Goal: Information Seeking & Learning: Find specific fact

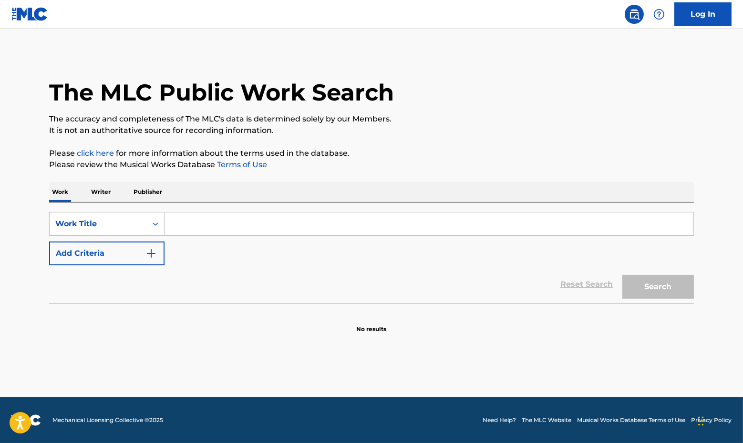
click at [103, 190] on p "Writer" at bounding box center [100, 192] width 25 height 20
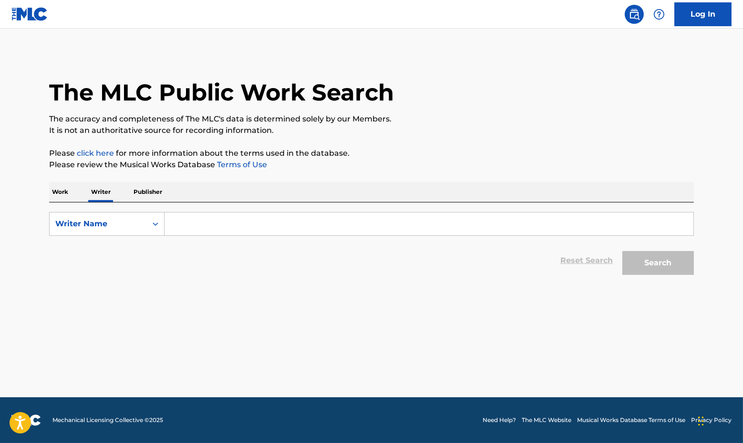
click at [174, 228] on input "Search Form" at bounding box center [429, 224] width 529 height 23
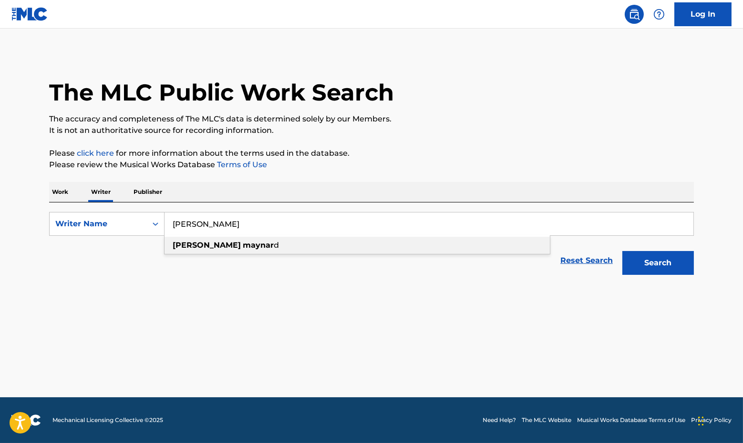
click at [181, 252] on div "[PERSON_NAME] d" at bounding box center [357, 245] width 385 height 17
type input "[PERSON_NAME]"
click at [662, 260] on button "Search" at bounding box center [658, 263] width 72 height 24
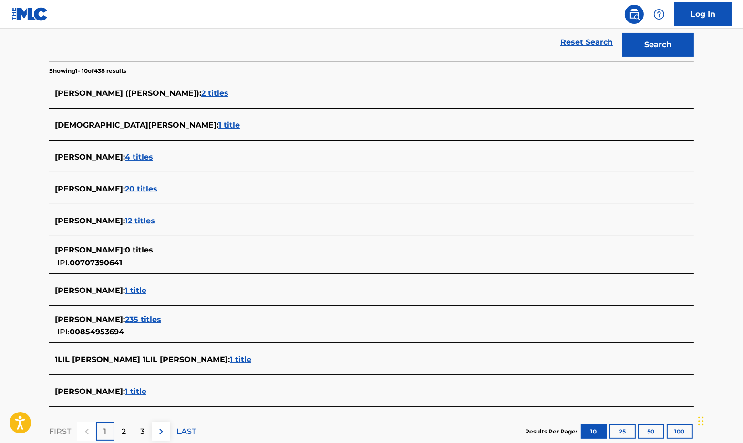
scroll to position [221, 0]
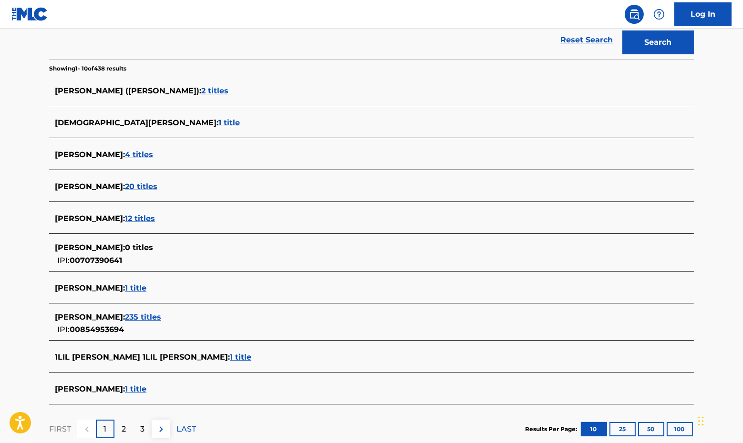
click at [152, 317] on span "235 titles" at bounding box center [143, 317] width 36 height 9
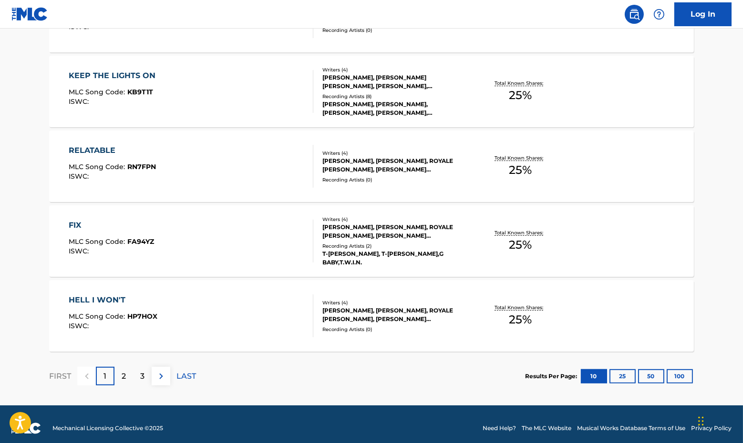
scroll to position [716, 0]
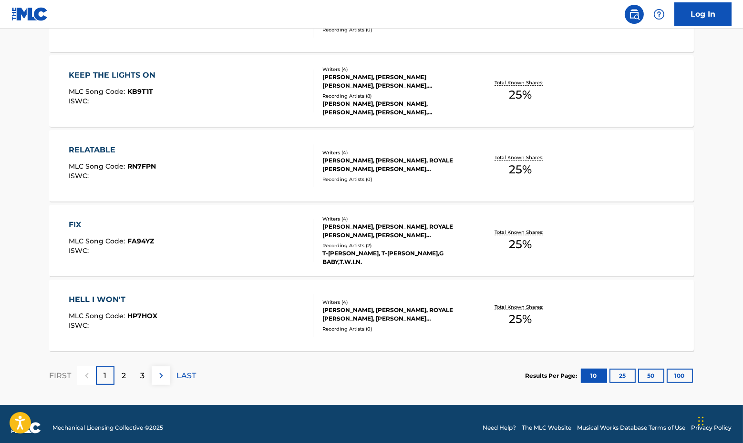
click at [122, 376] on p "2" at bounding box center [124, 376] width 4 height 11
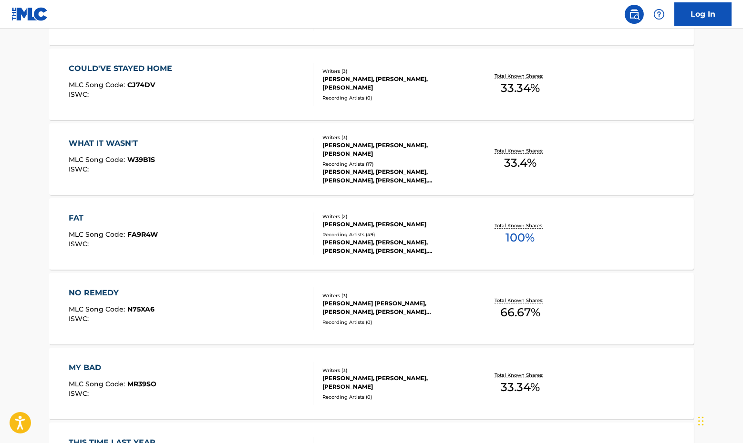
scroll to position [575, 0]
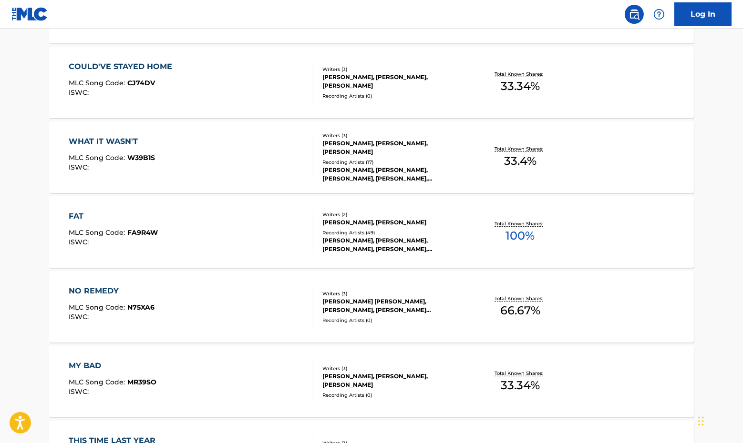
click at [229, 251] on div "FAT MLC Song Code : FA9R4W ISWC :" at bounding box center [191, 232] width 245 height 43
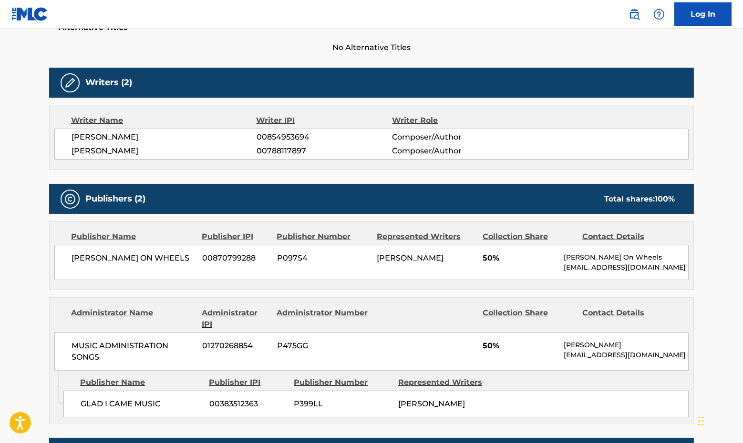
scroll to position [270, 0]
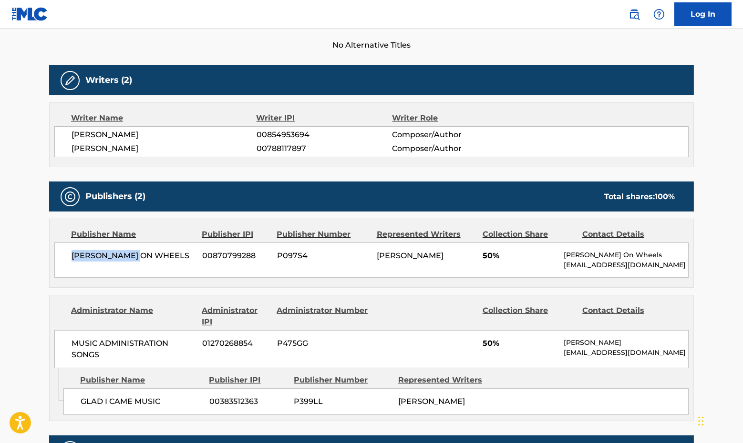
drag, startPoint x: 144, startPoint y: 253, endPoint x: 63, endPoint y: 251, distance: 81.6
click at [63, 251] on div "[PERSON_NAME] ON WHEELS 00870799288 P097S4 [PERSON_NAME] 50% [PERSON_NAME] On W…" at bounding box center [371, 260] width 634 height 35
copy span "[PERSON_NAME] ON WHEELS"
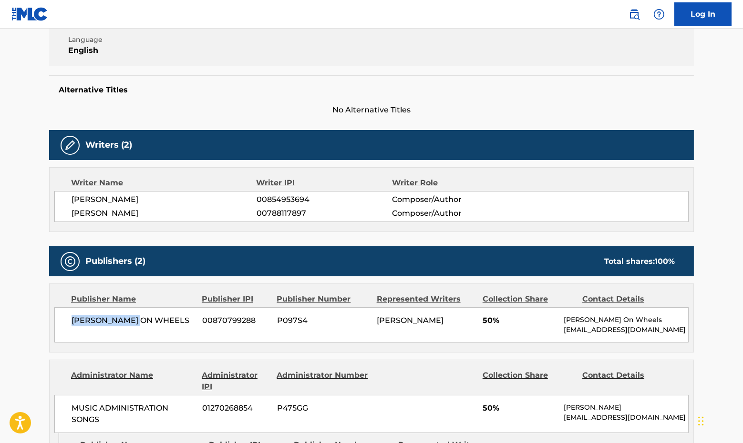
scroll to position [0, 0]
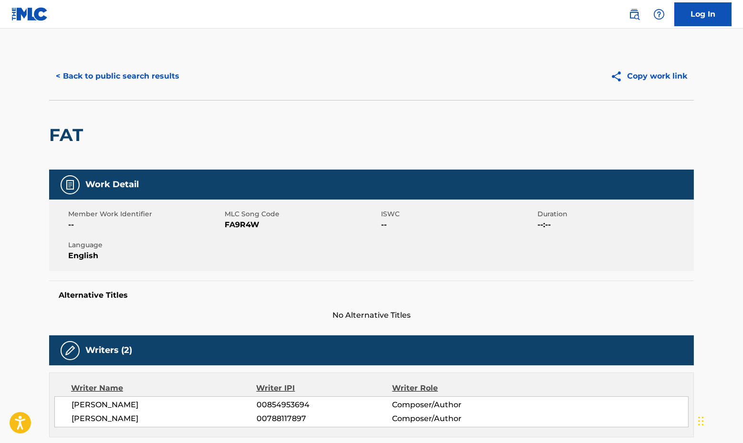
click at [124, 82] on button "< Back to public search results" at bounding box center [117, 76] width 137 height 24
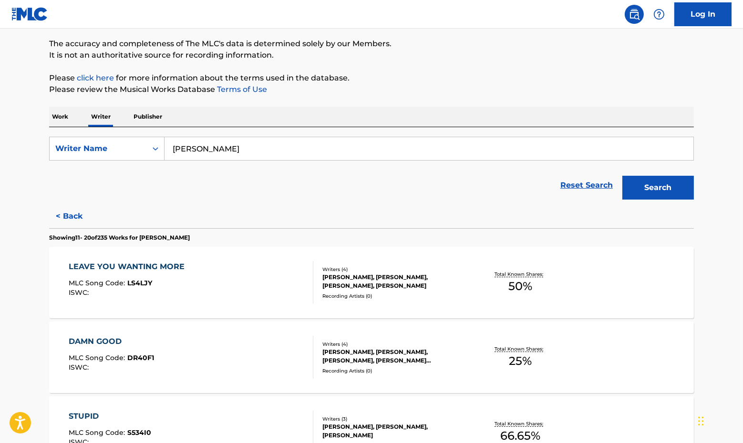
click at [145, 116] on p "Publisher" at bounding box center [148, 117] width 34 height 20
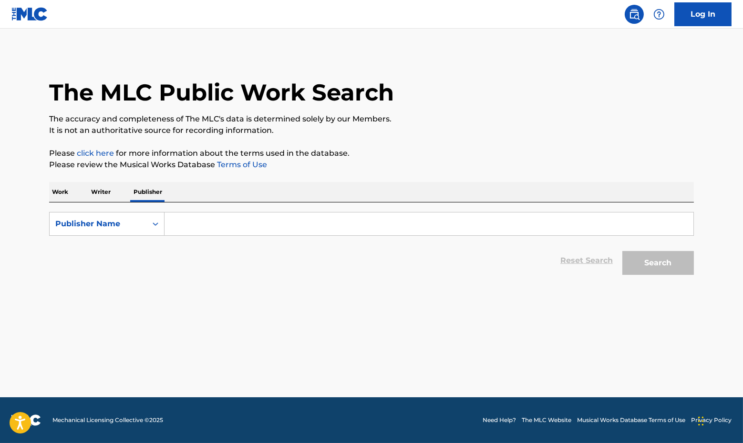
click at [171, 237] on form "SearchWithCriteria881af5af-f519-4754-8be1-43b69632e1bc Publisher Name Reset Sea…" at bounding box center [371, 246] width 645 height 68
click at [174, 229] on input "Search Form" at bounding box center [429, 224] width 529 height 23
paste input "[PERSON_NAME] ON WHEELS"
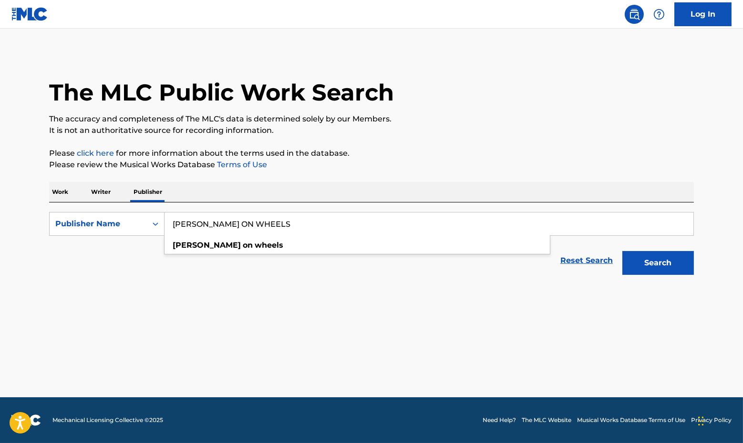
type input "[PERSON_NAME] ON WHEELS"
click at [622, 251] on button "Search" at bounding box center [658, 263] width 72 height 24
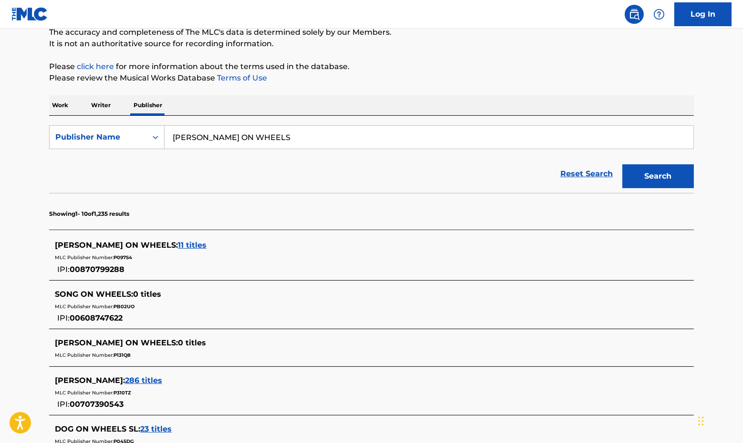
scroll to position [89, 0]
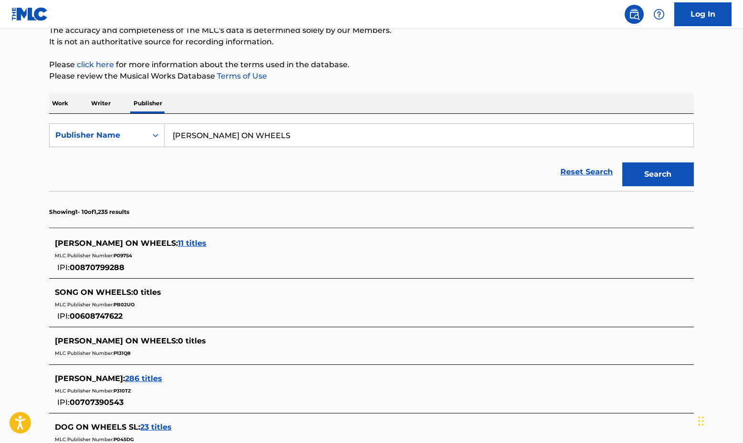
click at [178, 243] on span "11 titles" at bounding box center [192, 243] width 29 height 9
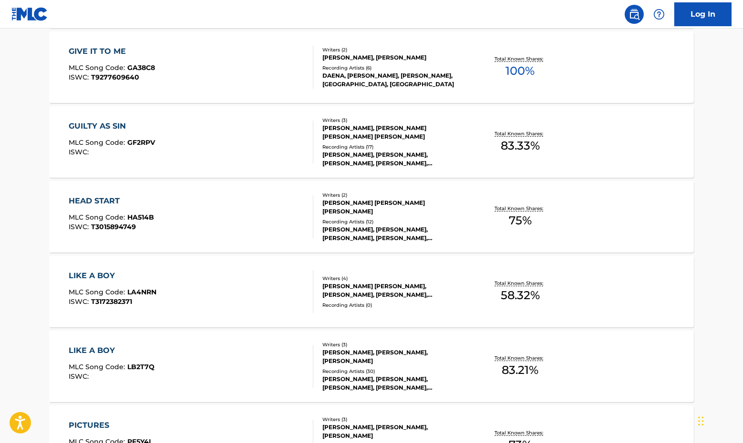
scroll to position [762, 0]
